Goal: Task Accomplishment & Management: Manage account settings

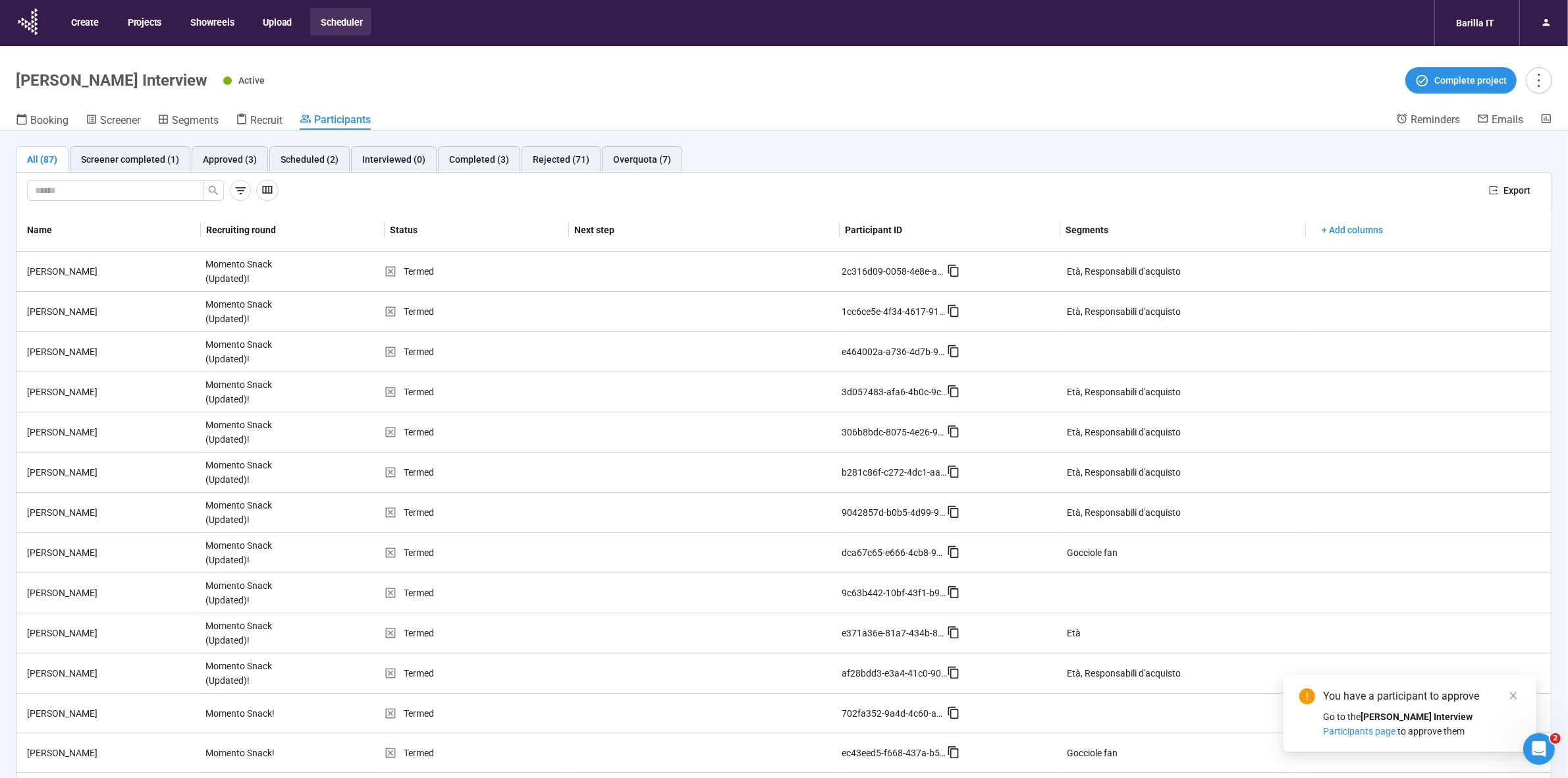
click at [1428, 715] on strong "[PERSON_NAME] Interview" at bounding box center [1417, 717] width 112 height 11
click at [1413, 702] on div "You have a participant to approve" at bounding box center [1422, 696] width 198 height 16
click at [1384, 706] on div "You have a participant to approve Go to the Gocciole Snack Interview Participan…" at bounding box center [1410, 714] width 221 height 50
click at [1396, 726] on span "Participants page" at bounding box center [1359, 731] width 73 height 11
click at [301, 156] on div "Scheduled (2)" at bounding box center [309, 159] width 58 height 14
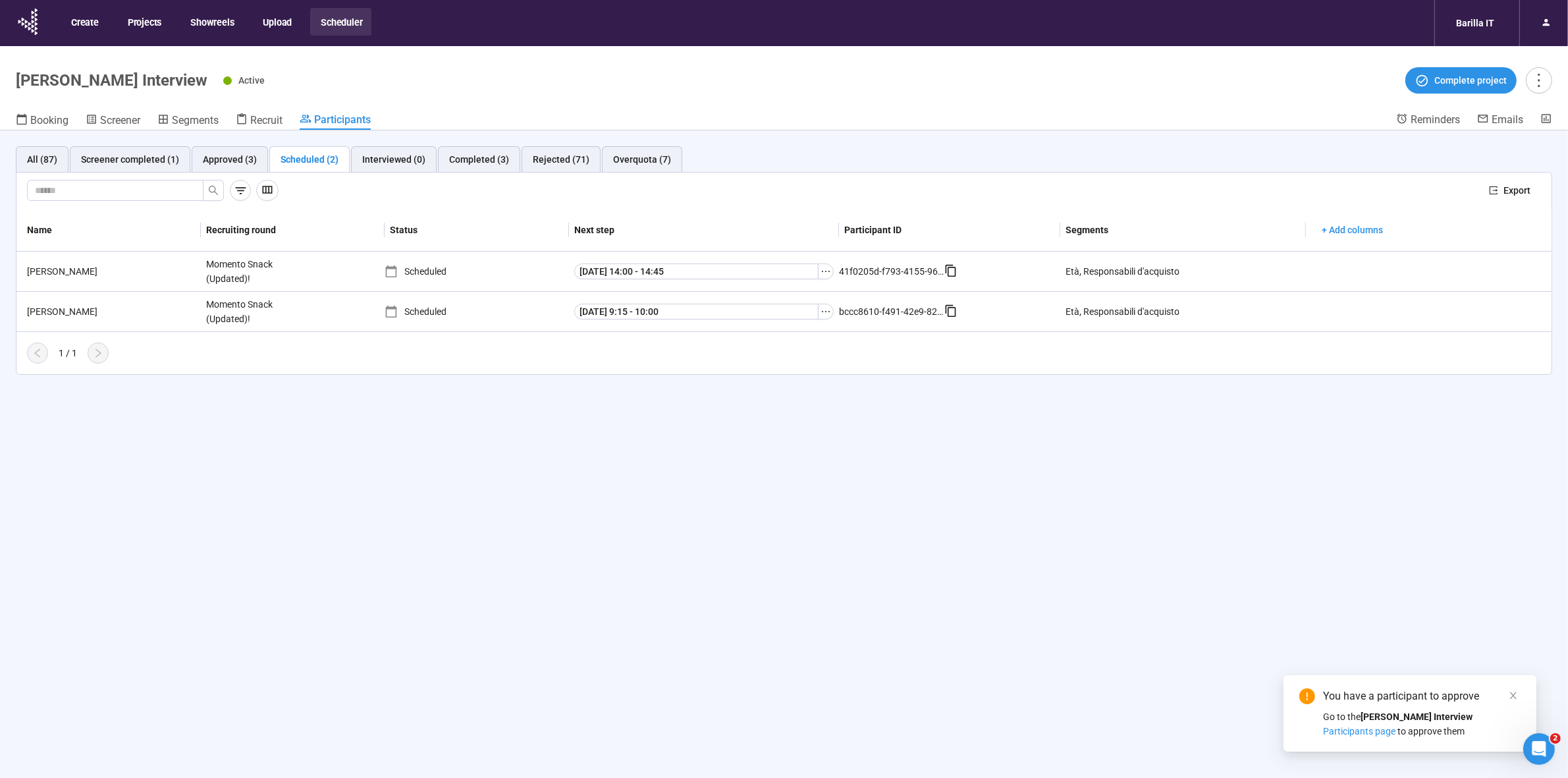
click at [1387, 717] on strong "[PERSON_NAME] Interview" at bounding box center [1417, 717] width 112 height 11
click at [1013, 660] on div "All (87) Screener completed (1) Approved (3) Scheduled (2) Interviewed (0) Comp…" at bounding box center [784, 477] width 1568 height 694
click at [218, 162] on div "Approved (3)" at bounding box center [230, 159] width 54 height 14
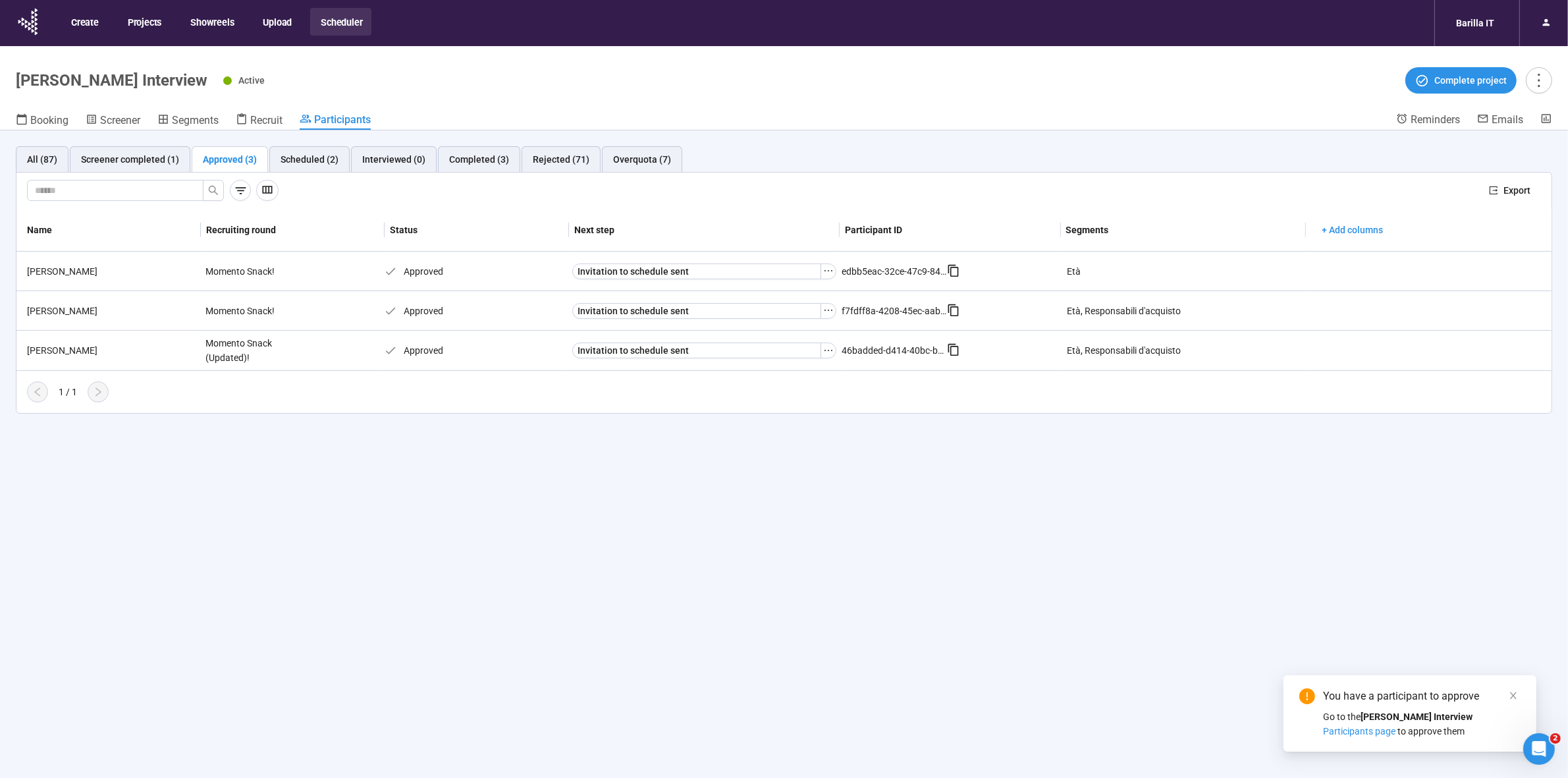
click at [483, 535] on div "All (87) Screener completed (1) Approved (3) Scheduled (2) Interviewed (0) Comp…" at bounding box center [784, 477] width 1568 height 694
click at [439, 538] on div "All (87) Screener completed (1) Approved (3) Scheduled (2) Interviewed (0) Comp…" at bounding box center [784, 477] width 1568 height 694
click at [309, 157] on div "Scheduled (2)" at bounding box center [309, 159] width 58 height 14
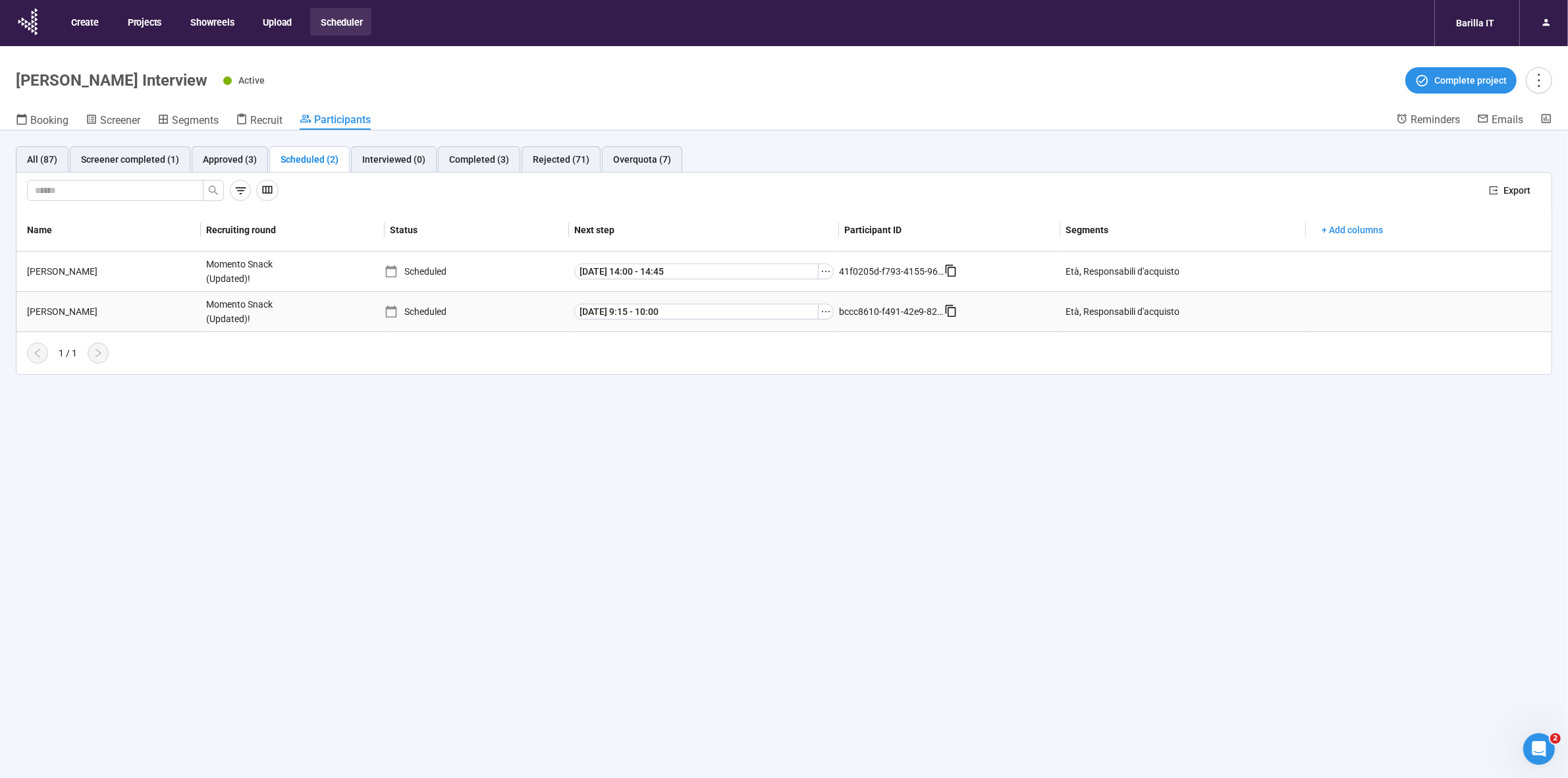
click at [53, 311] on div "[PERSON_NAME]" at bounding box center [111, 311] width 179 height 14
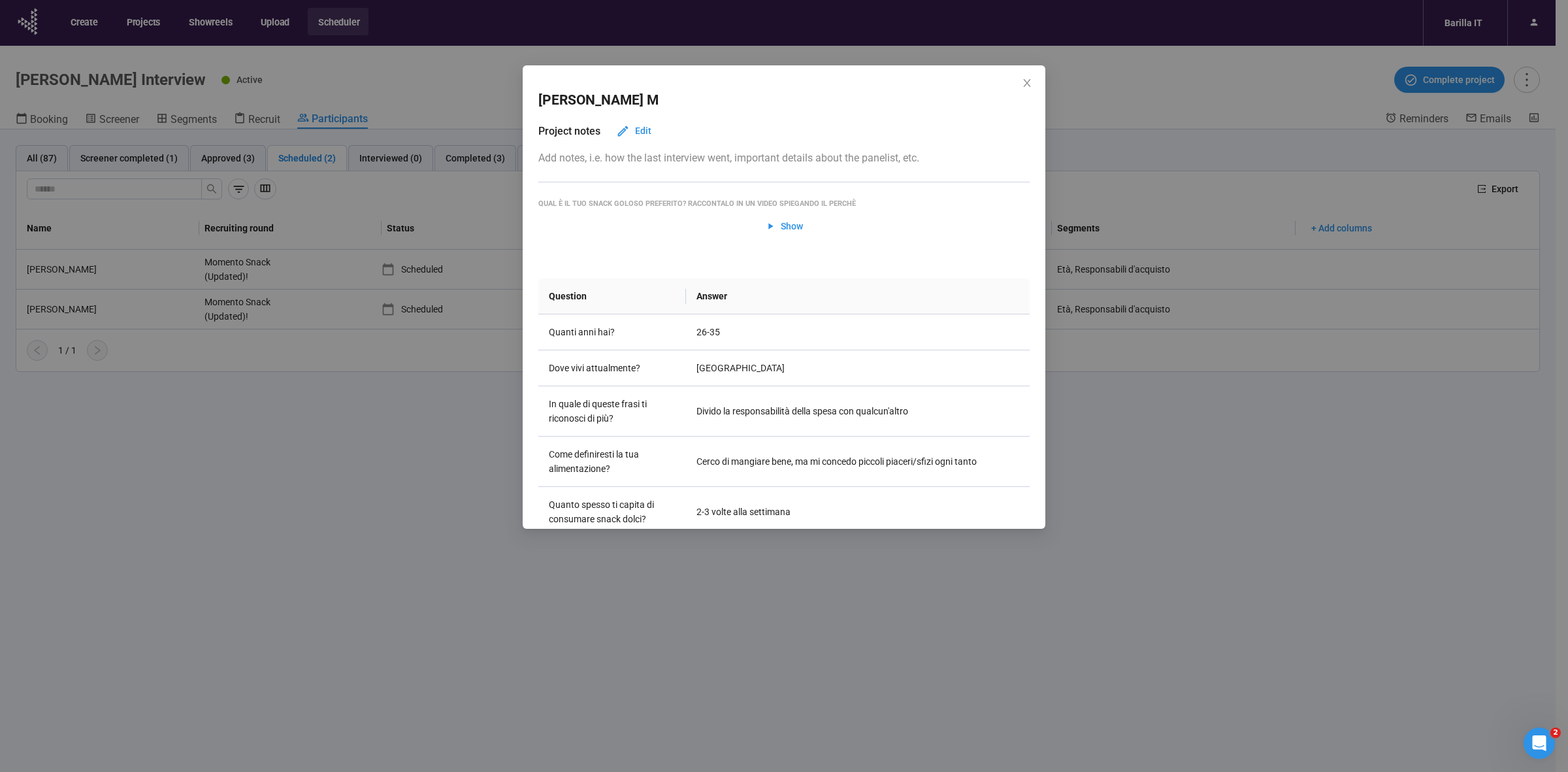
click at [279, 576] on div "[PERSON_NAME] Project notes Edit Add notes, i.e. how the last interview went, i…" at bounding box center [784, 386] width 1568 height 772
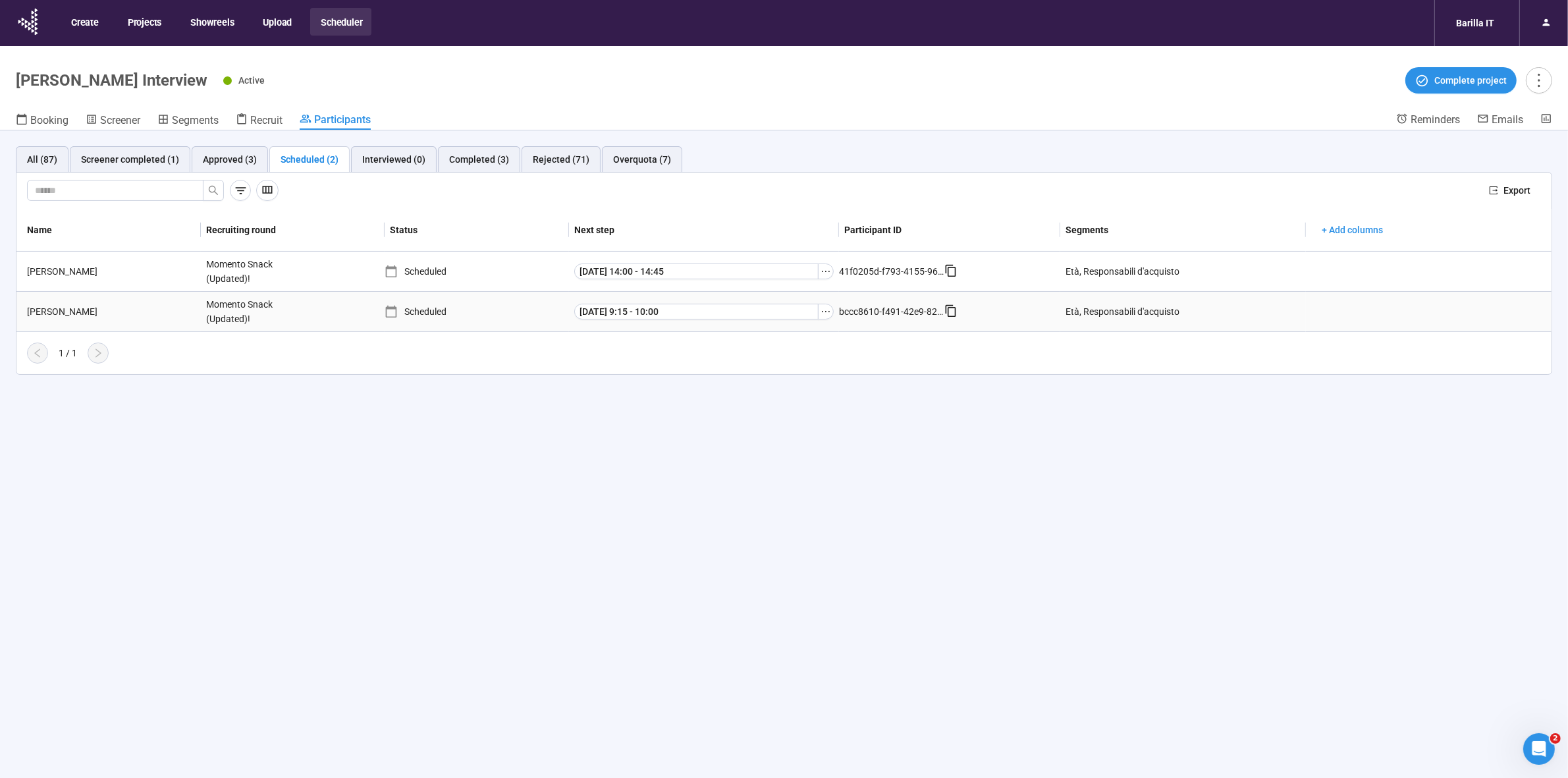
click at [48, 309] on div "[PERSON_NAME]" at bounding box center [111, 311] width 179 height 14
click at [61, 313] on div "[PERSON_NAME]" at bounding box center [111, 311] width 179 height 14
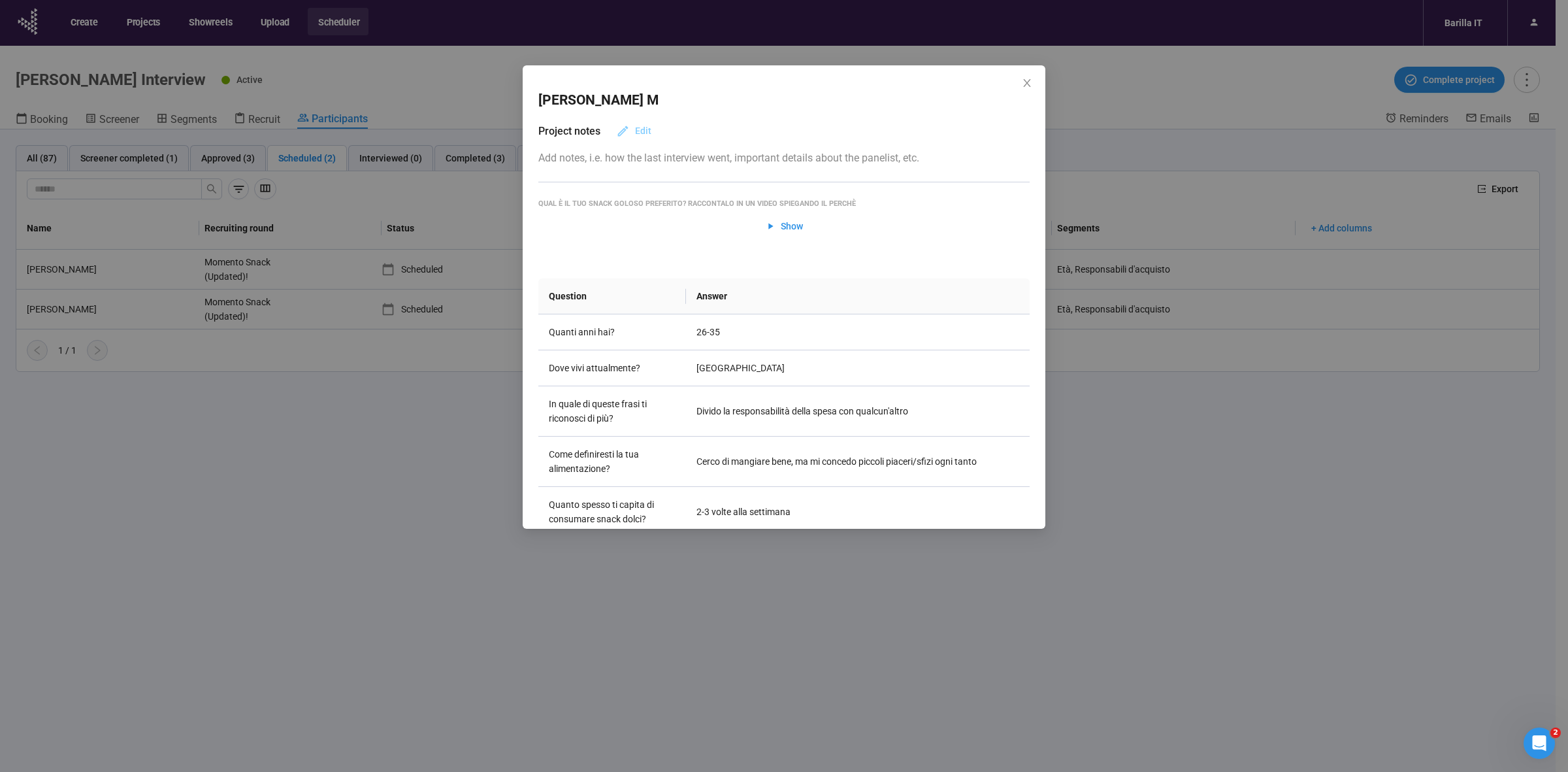
click at [632, 131] on span "Edit" at bounding box center [633, 130] width 35 height 14
click at [381, 565] on div "[PERSON_NAME] Project notes Save 0 / 4096 Qual è il tuo snack goloso preferito?…" at bounding box center [784, 386] width 1568 height 772
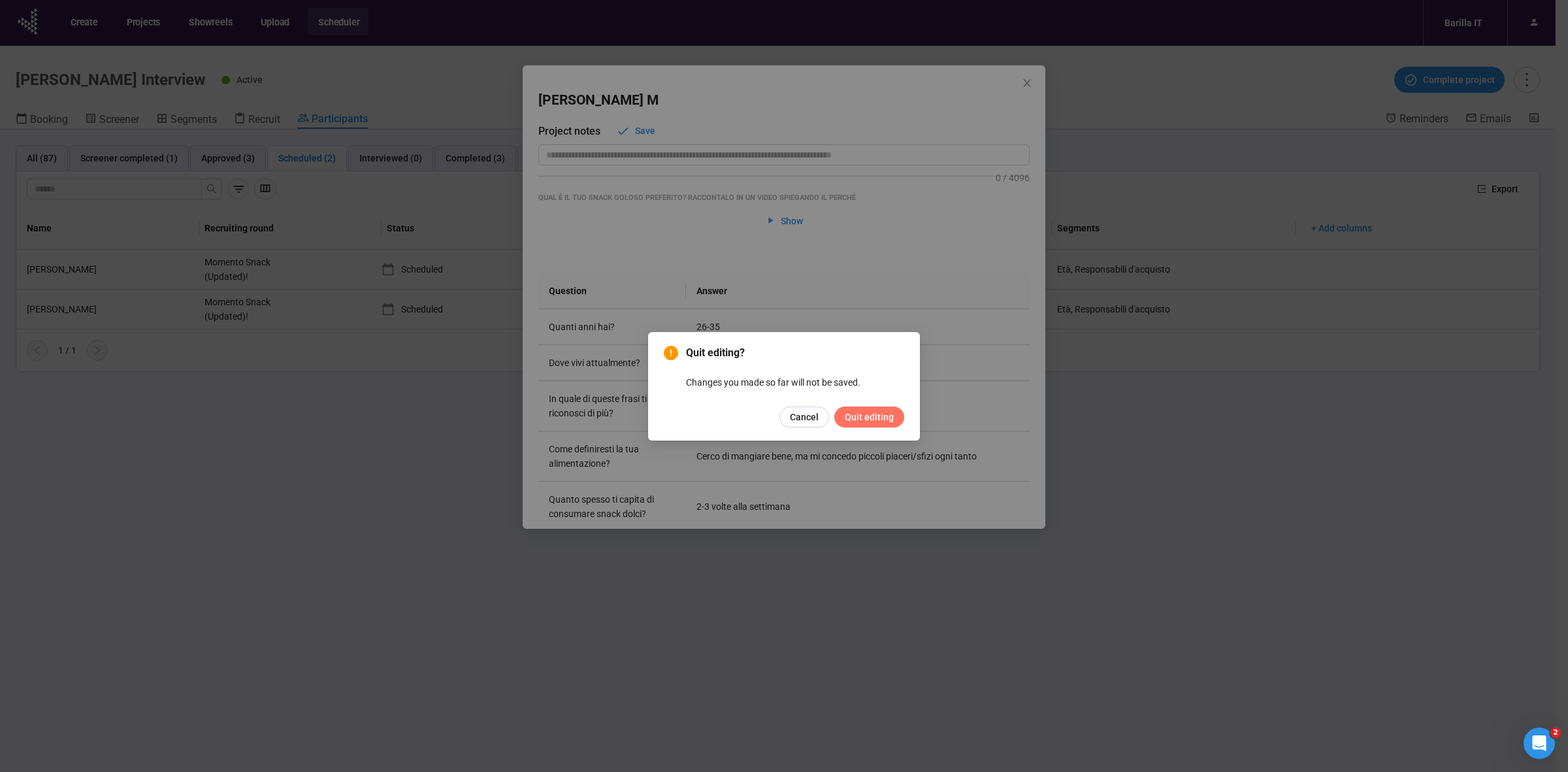
click at [854, 415] on span "Quit editing" at bounding box center [869, 417] width 49 height 14
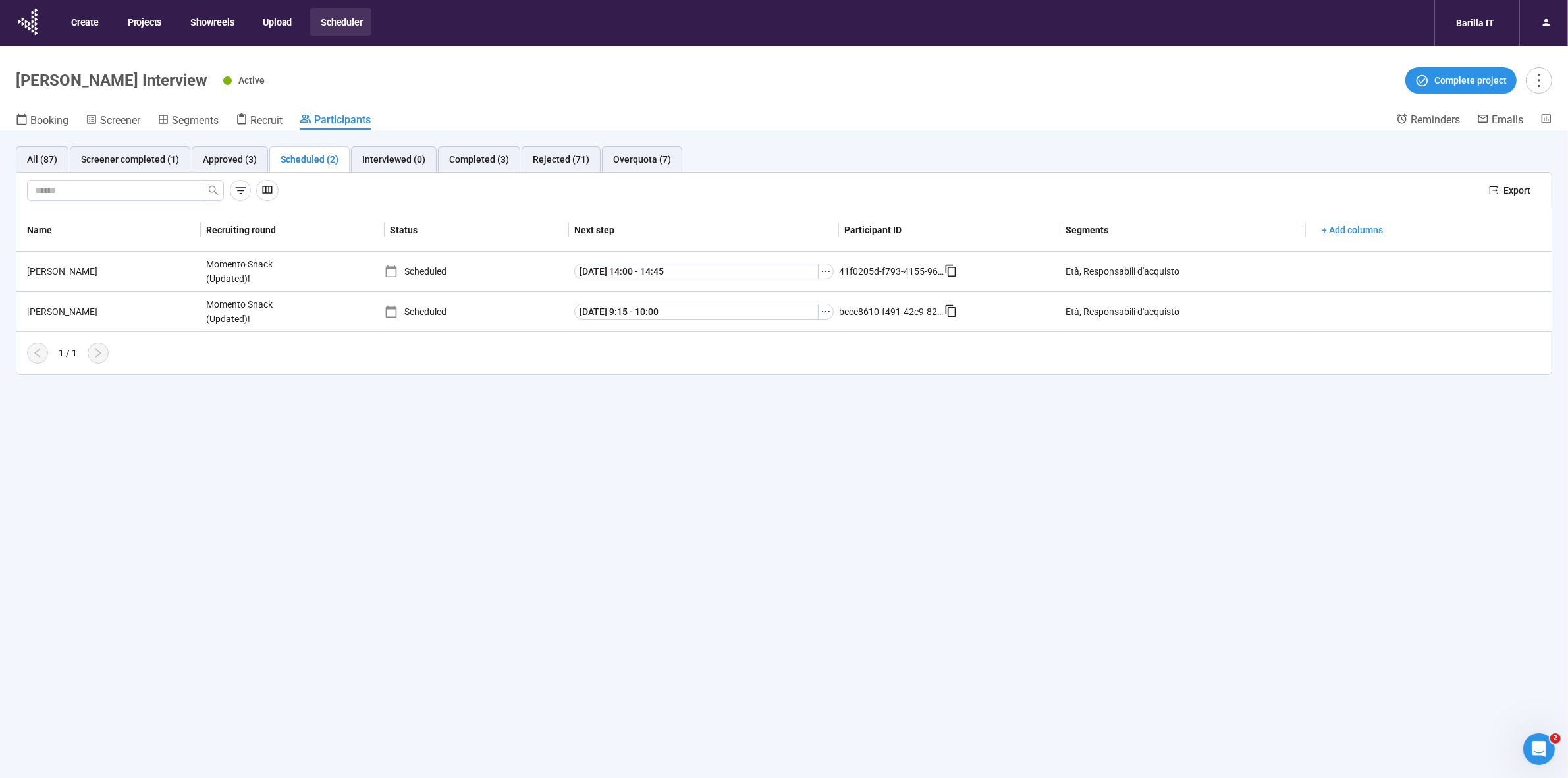
click at [760, 670] on div "All (87) Screener completed (1) Approved (3) Scheduled (2) Interviewed (0) Comp…" at bounding box center [784, 477] width 1568 height 694
click at [826, 314] on icon "ellipsis" at bounding box center [826, 312] width 11 height 11
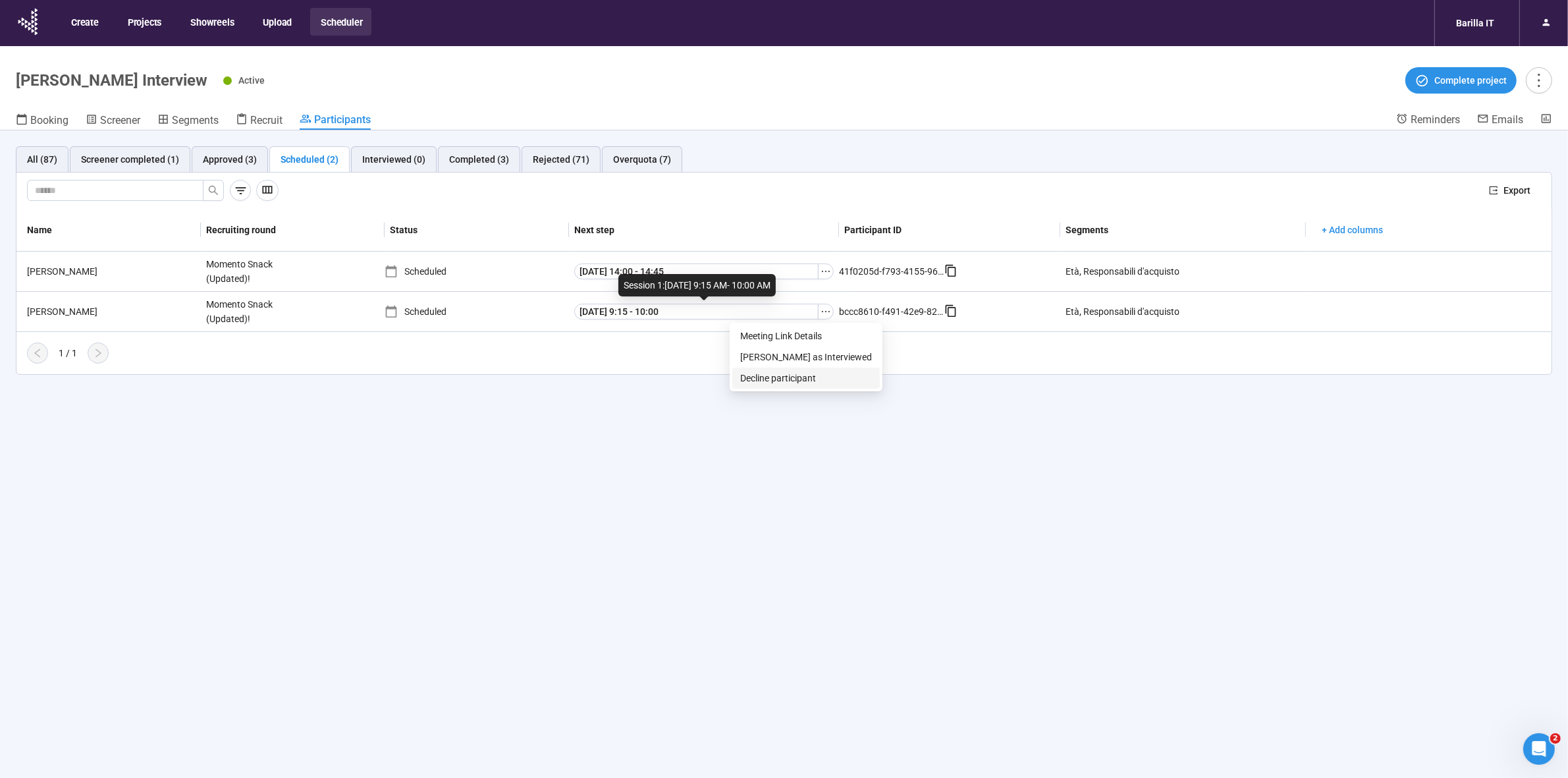
click at [789, 377] on span "Decline participant" at bounding box center [806, 378] width 132 height 14
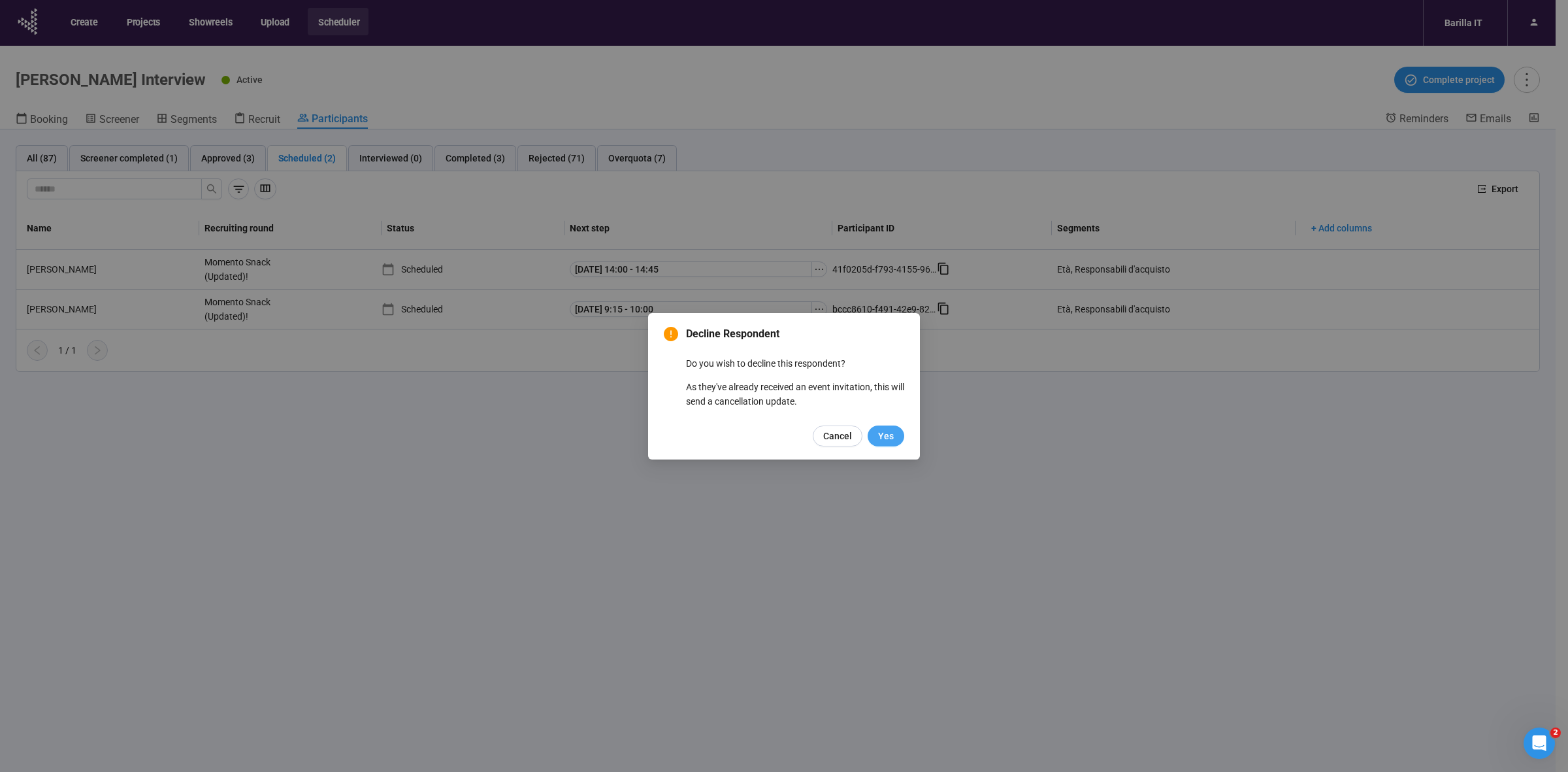
click at [893, 436] on button "Yes" at bounding box center [886, 436] width 37 height 21
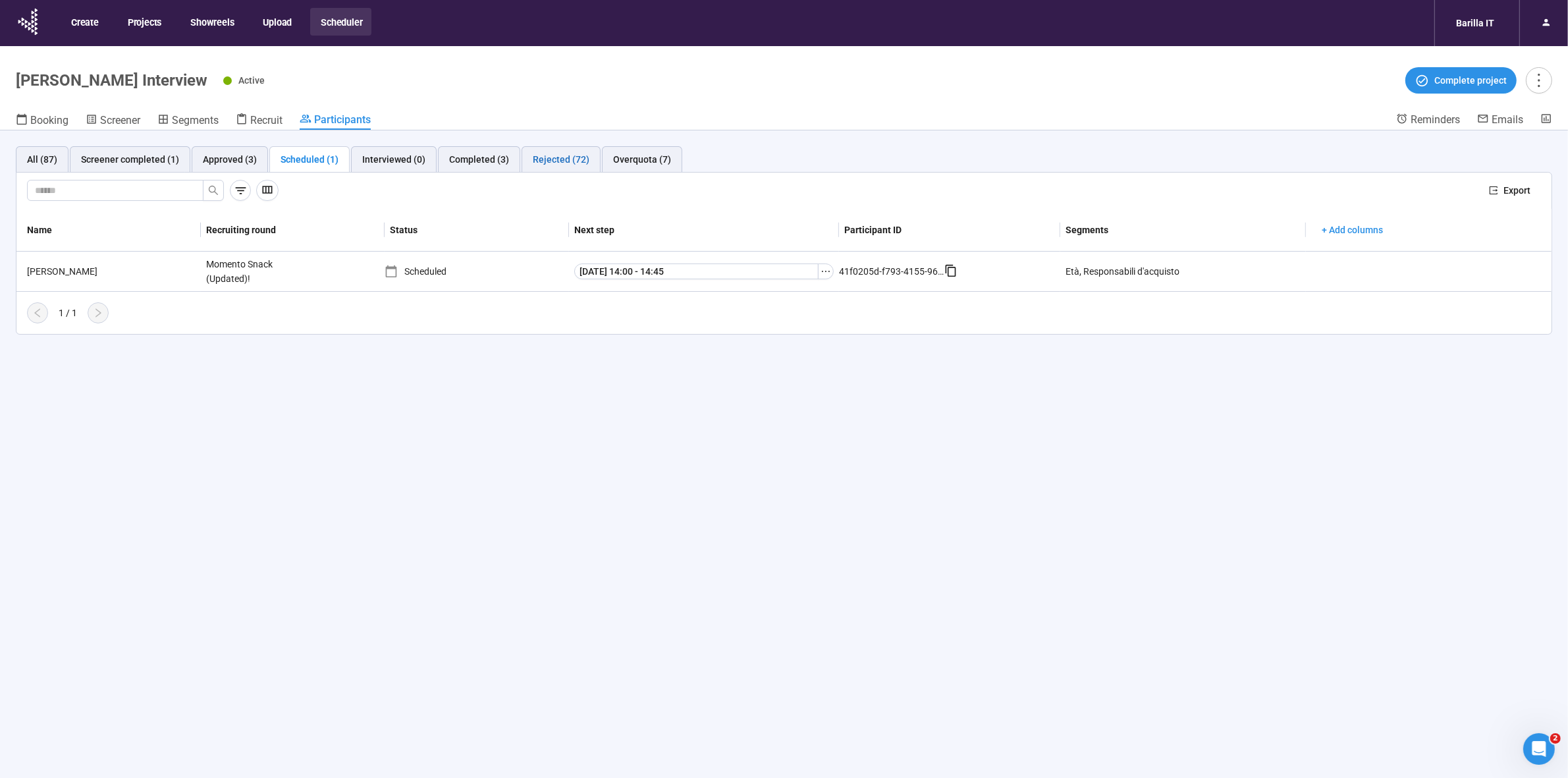
click at [557, 163] on div "Rejected (72)" at bounding box center [561, 159] width 57 height 14
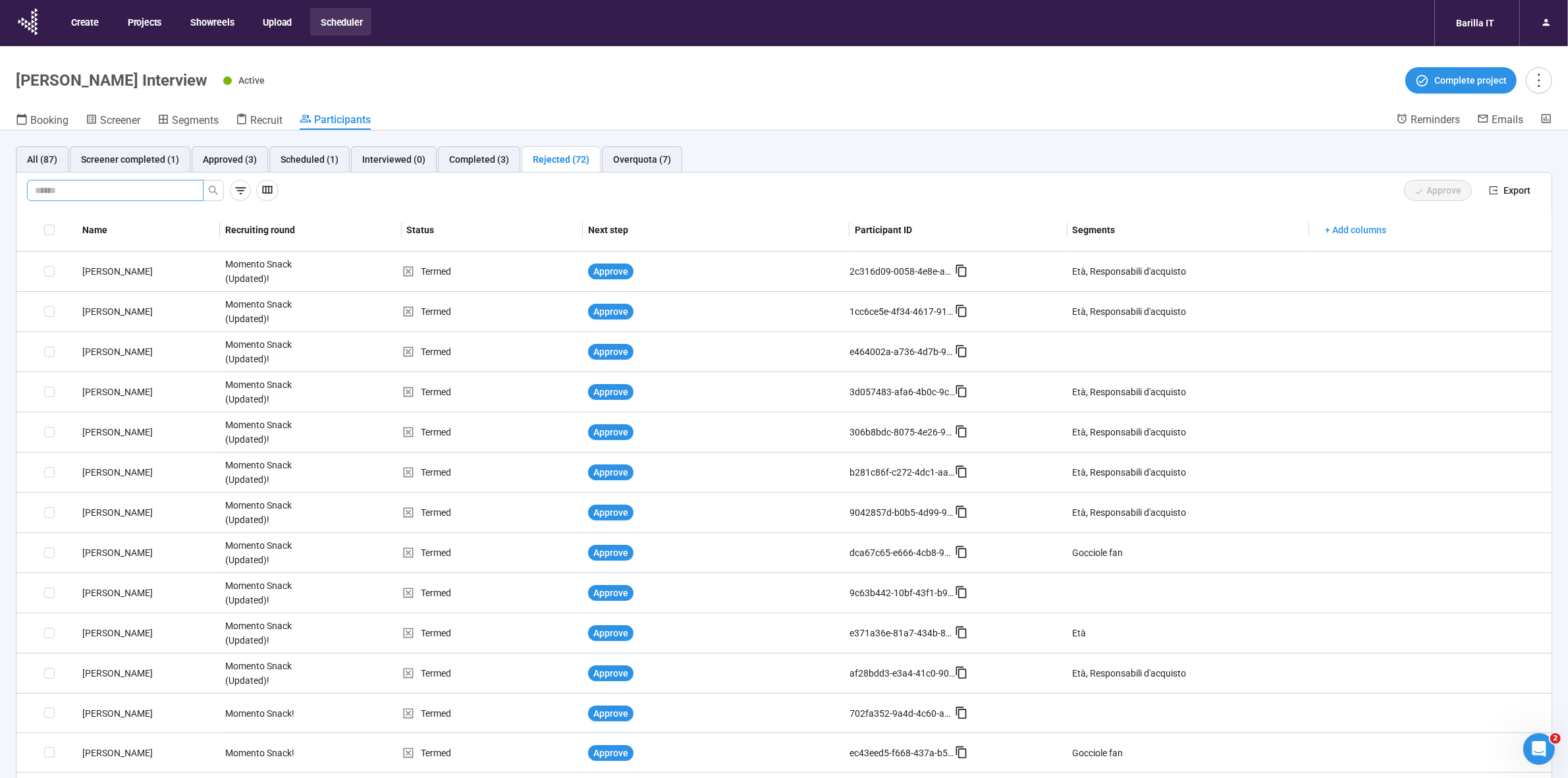
click at [98, 193] on input "text" at bounding box center [110, 190] width 150 height 14
type input "*******"
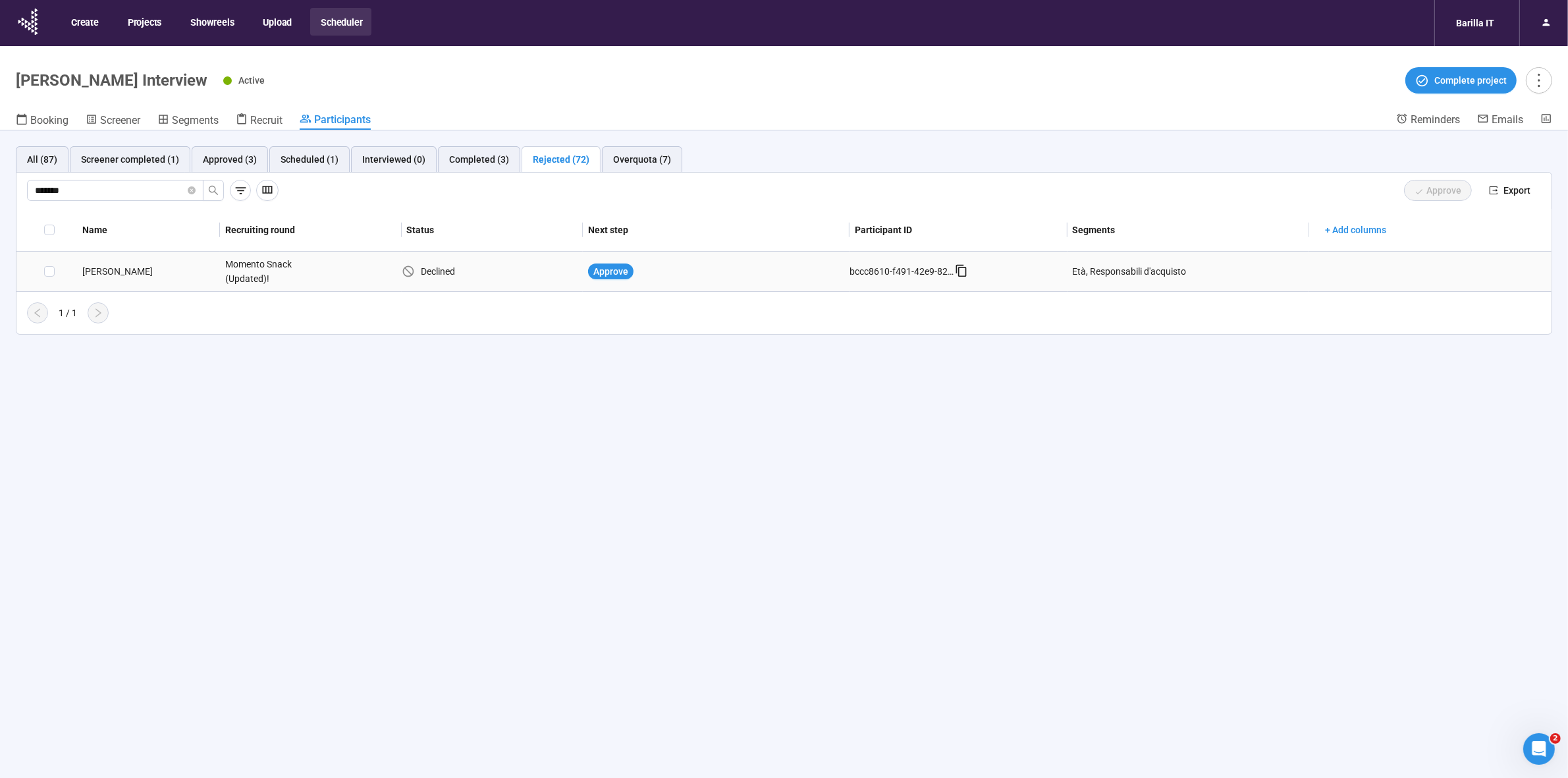
click at [109, 274] on div "[PERSON_NAME]" at bounding box center [149, 271] width 143 height 14
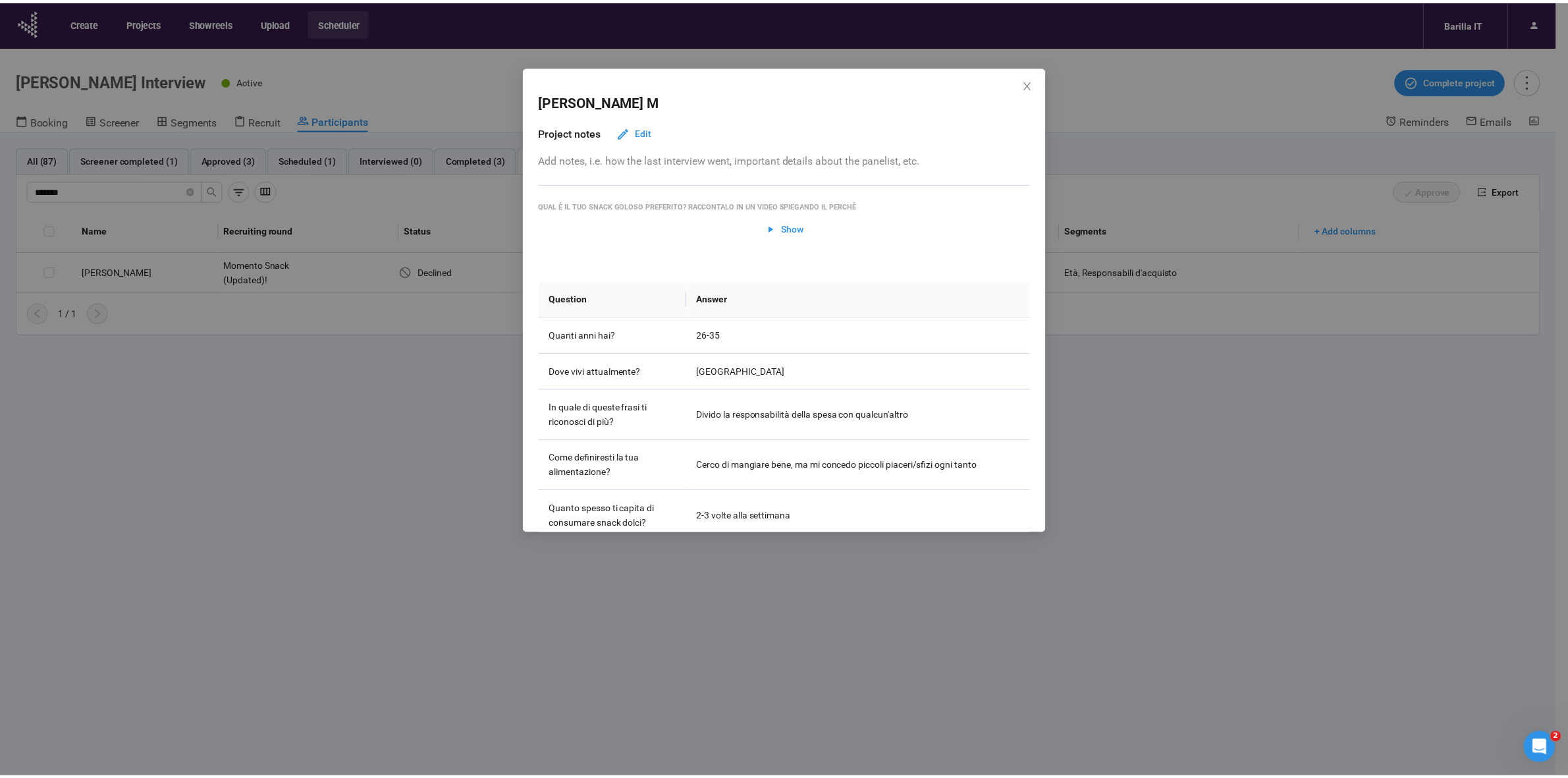
scroll to position [1, 0]
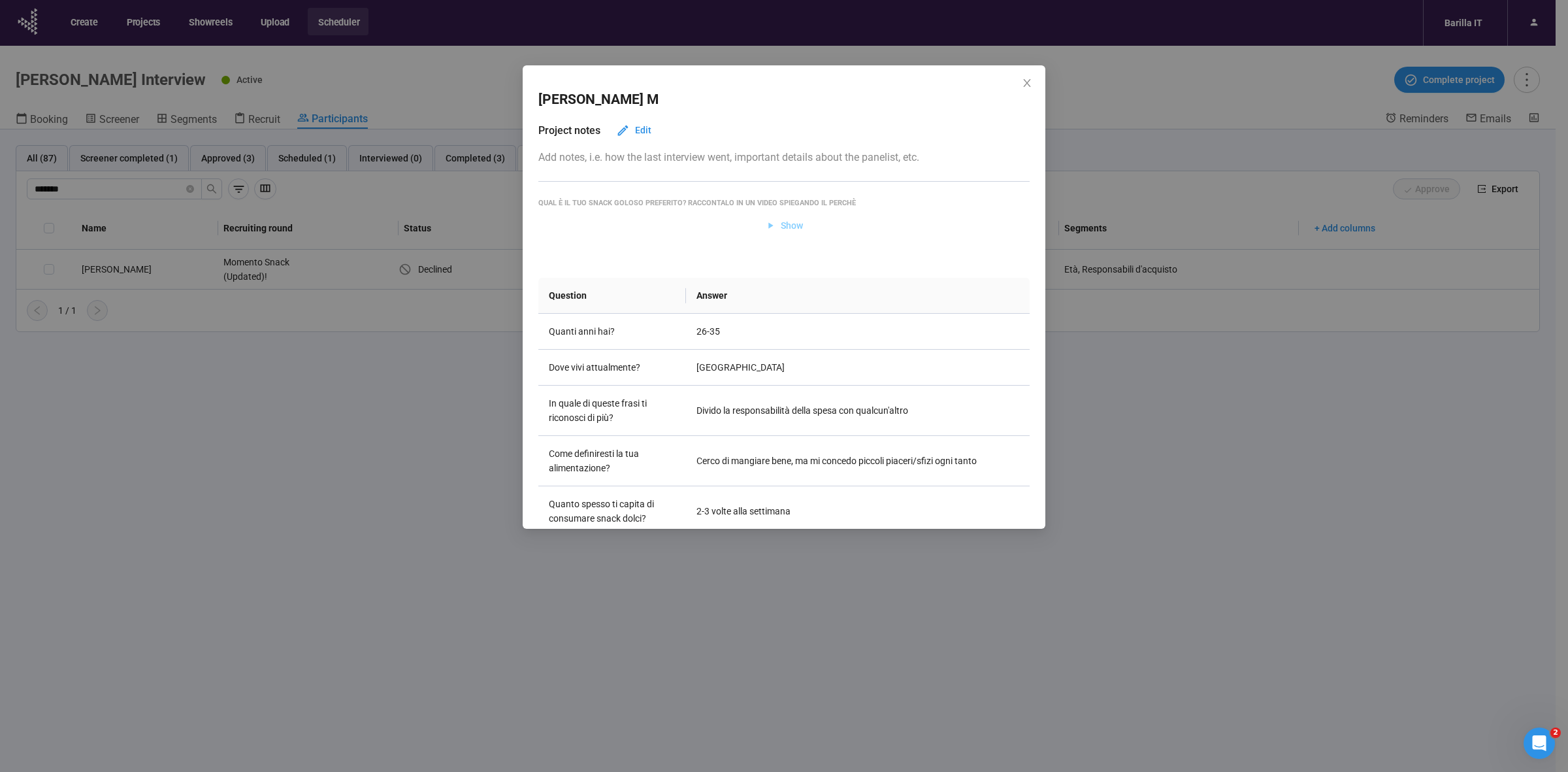
click at [787, 226] on span "Show" at bounding box center [792, 225] width 23 height 14
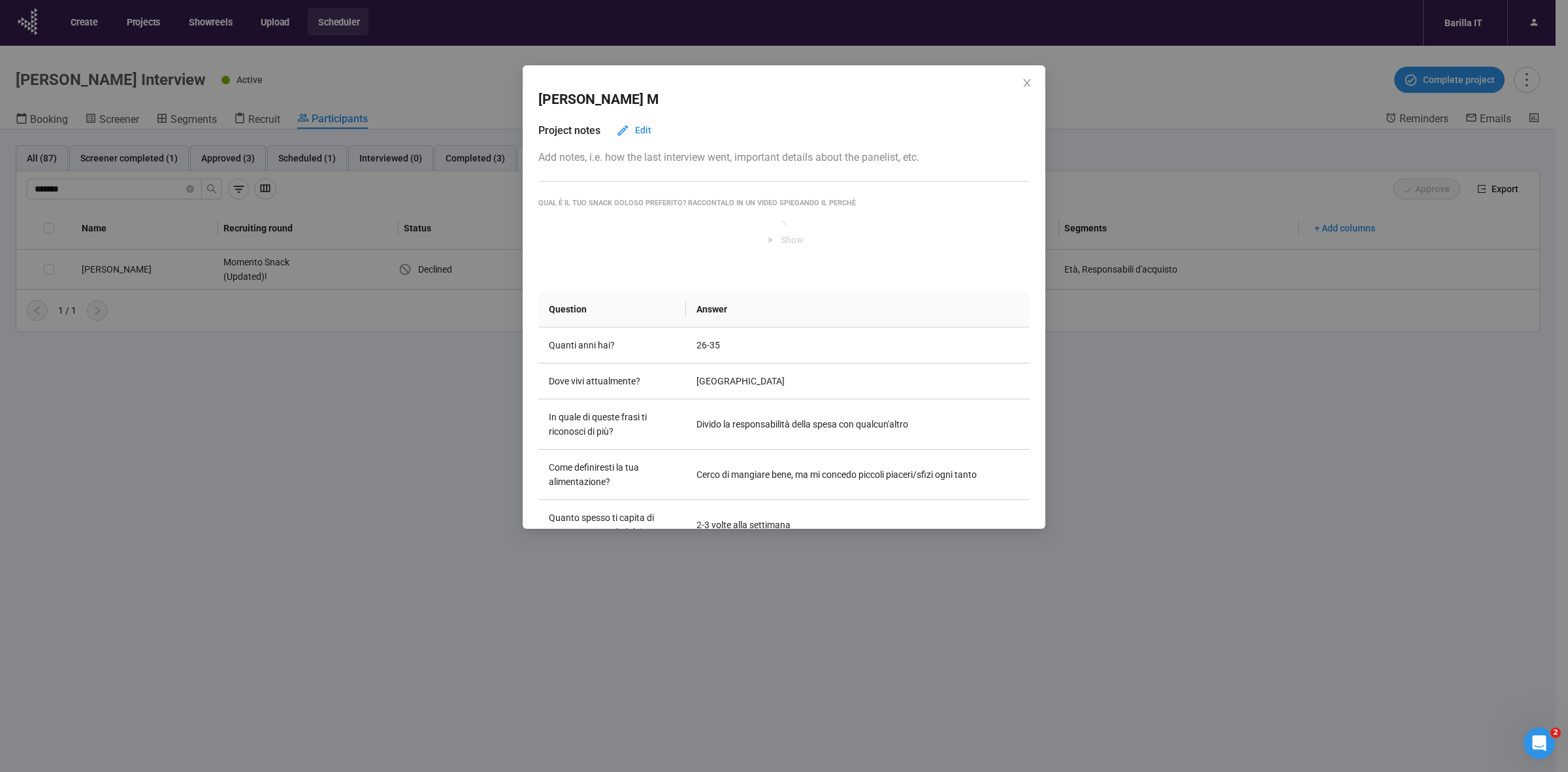
click at [354, 450] on div "[PERSON_NAME] Project notes Edit Add notes, i.e. how the last interview went, i…" at bounding box center [784, 386] width 1568 height 772
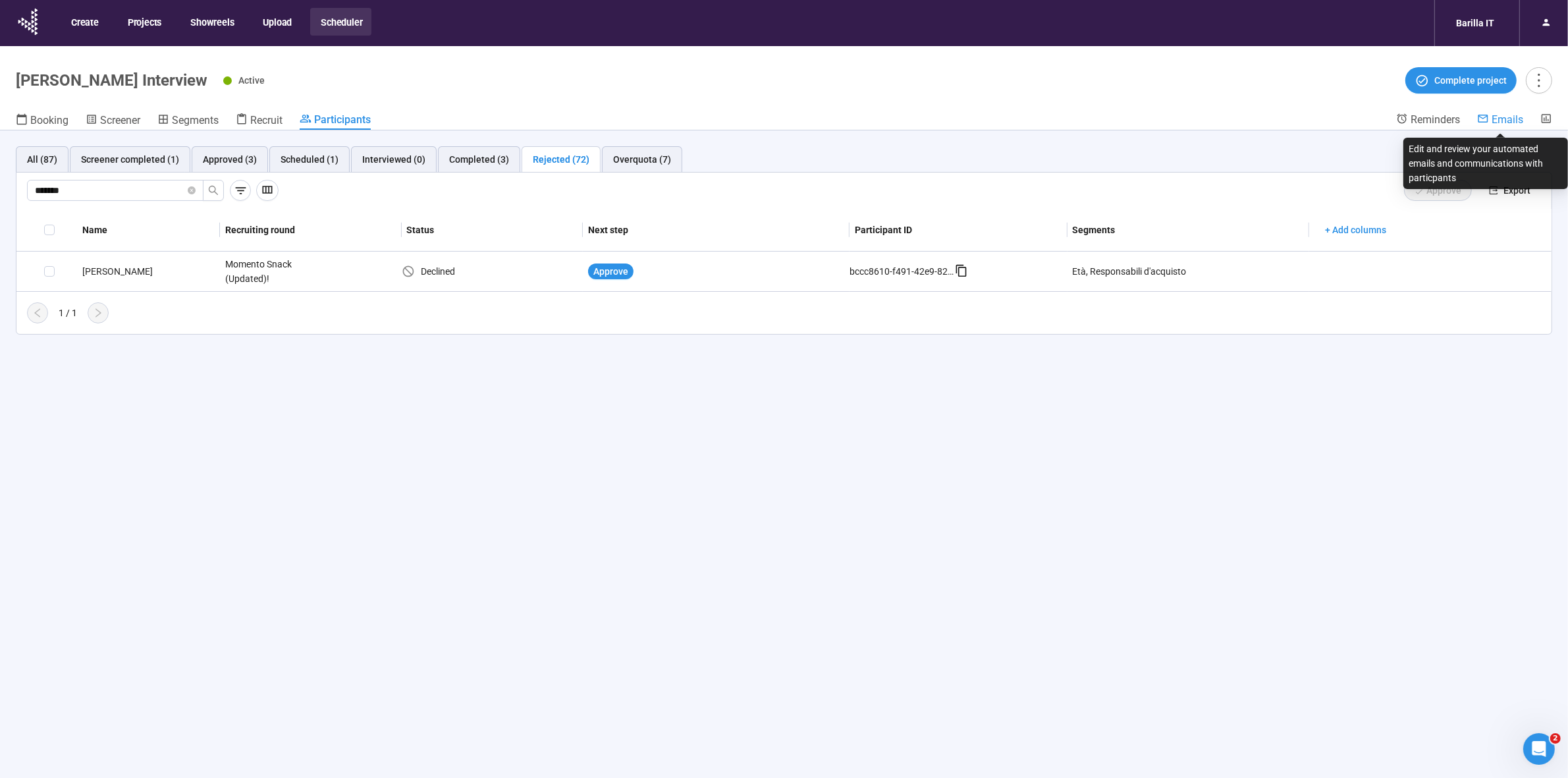
click at [1510, 121] on span "Emails" at bounding box center [1508, 119] width 32 height 13
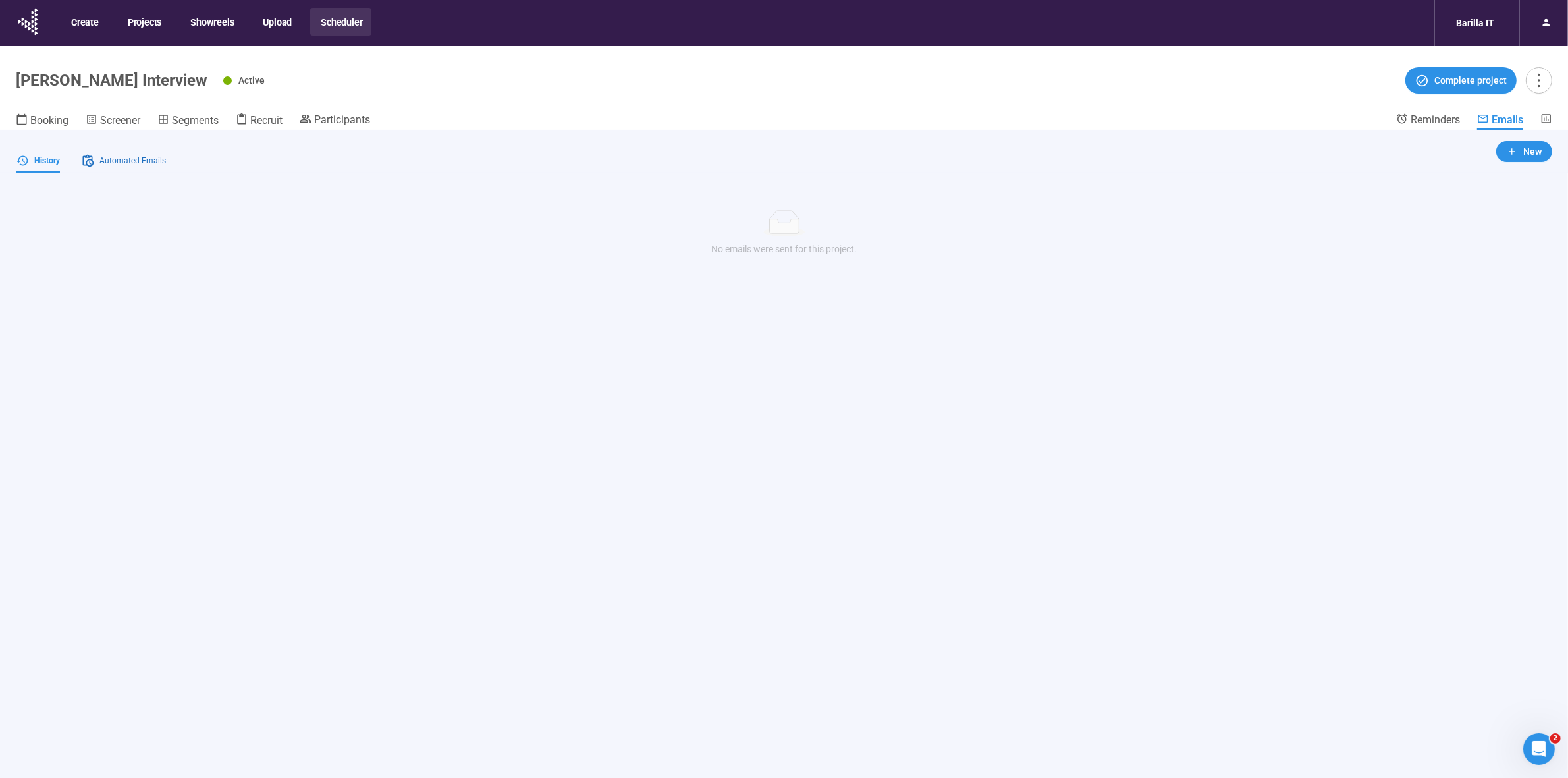
click at [126, 158] on span "Automated Emails" at bounding box center [133, 161] width 67 height 13
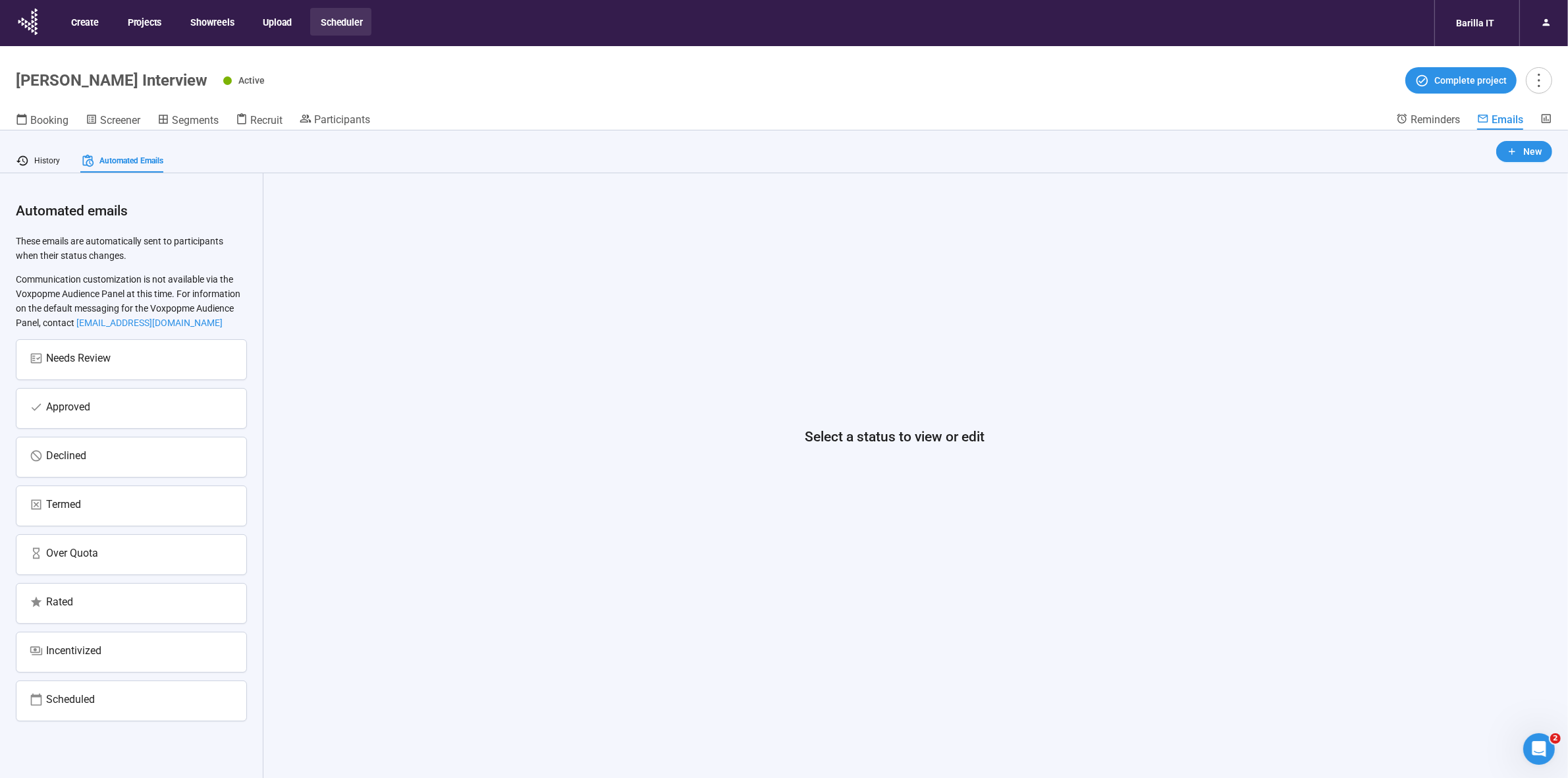
click at [97, 466] on div "Declined" at bounding box center [131, 456] width 203 height 19
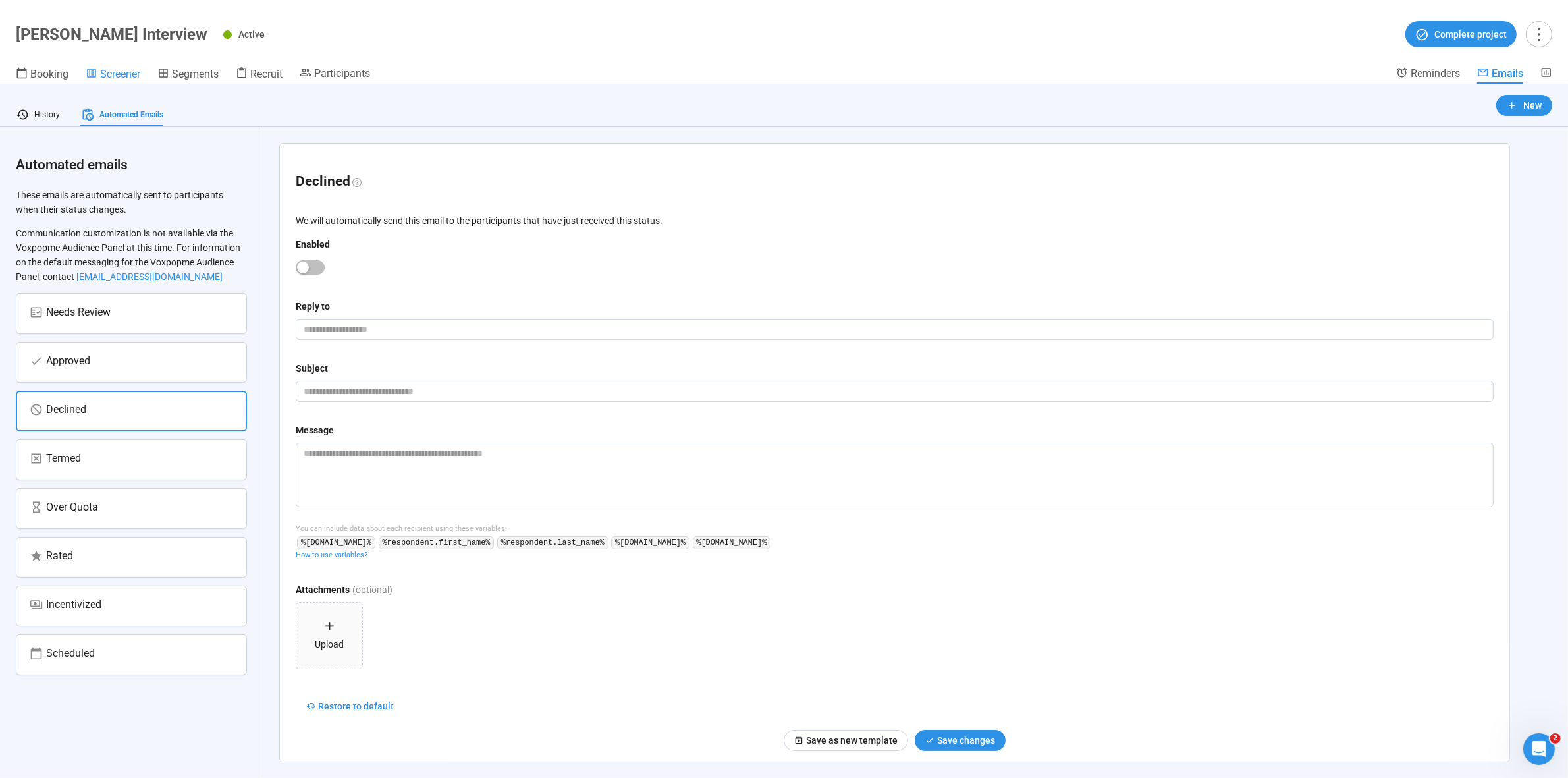
click at [99, 71] on div "Screener" at bounding box center [113, 74] width 55 height 13
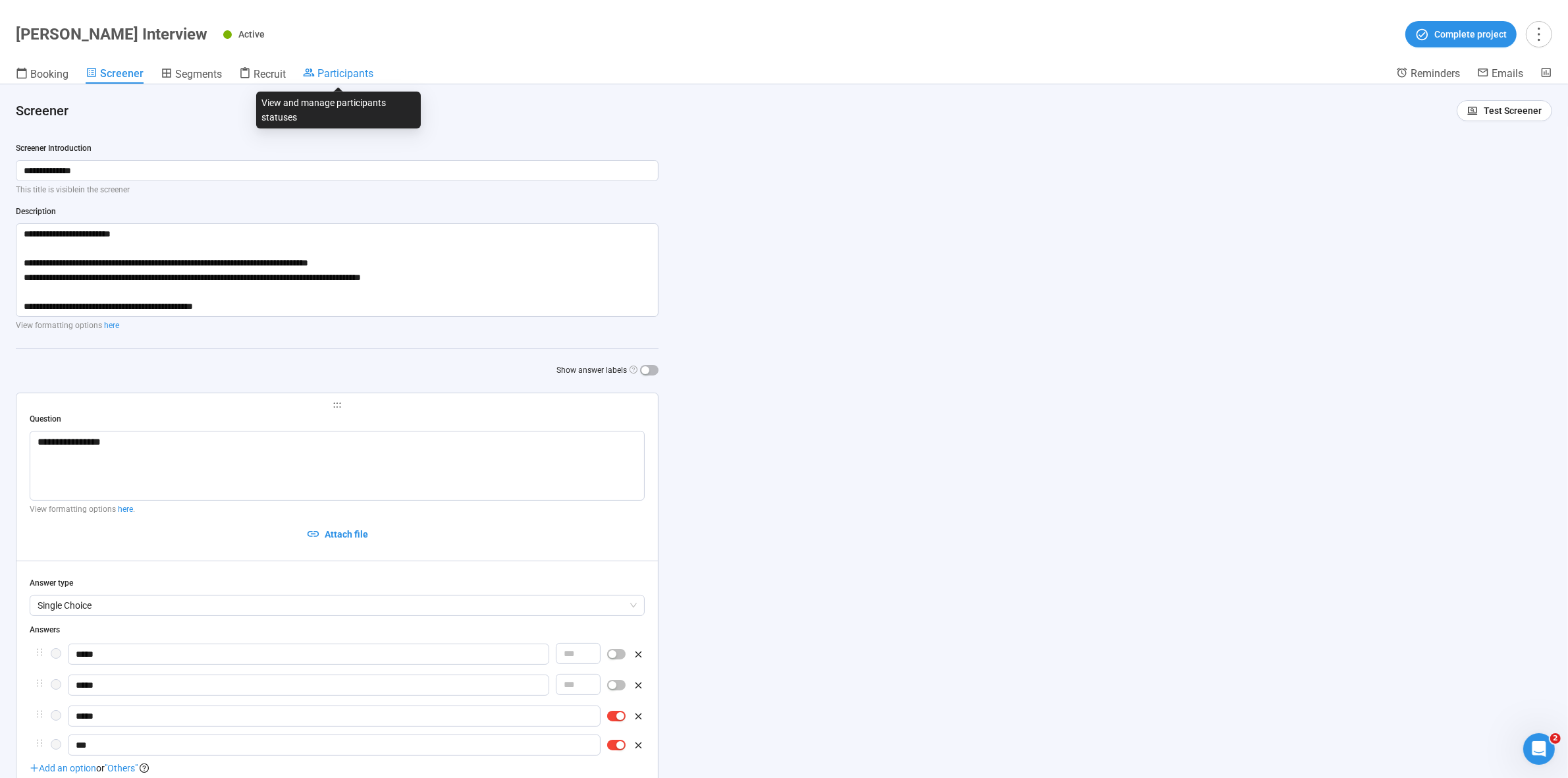
click at [333, 74] on span "Participants" at bounding box center [346, 74] width 56 height 13
